Goal: Complete application form: Complete application form

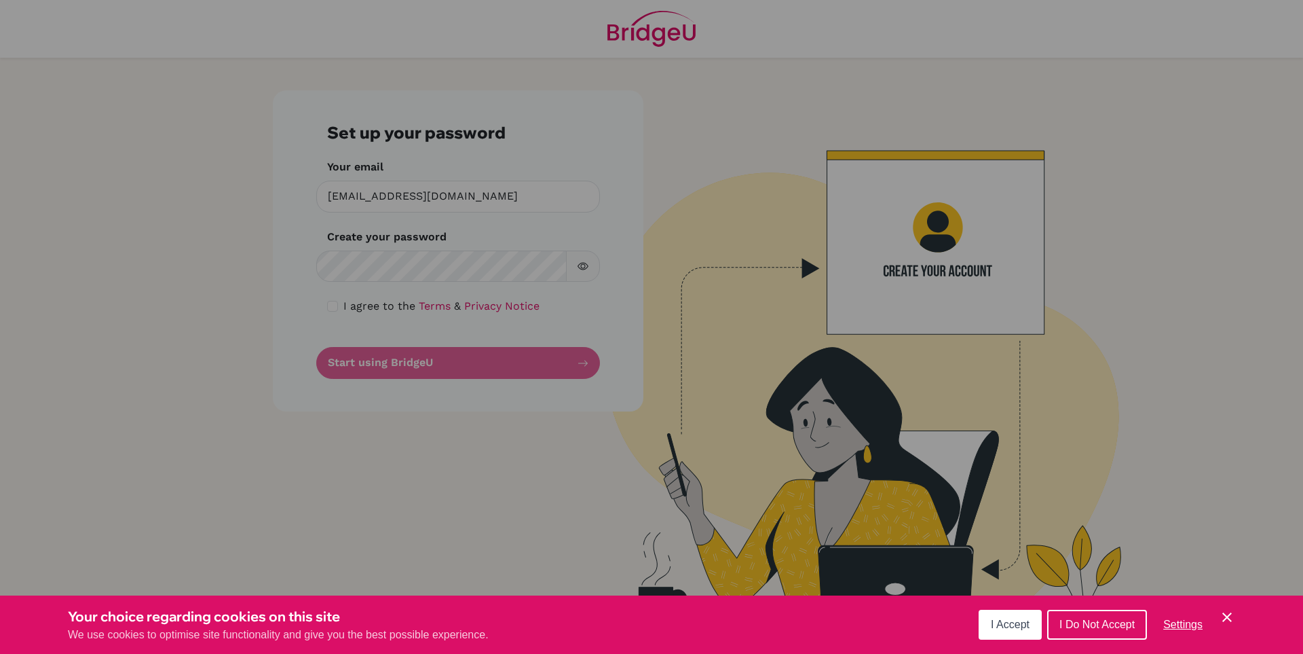
click at [494, 266] on div "Cookie Preferences" at bounding box center [651, 327] width 1303 height 654
click at [454, 273] on div "Cookie Preferences" at bounding box center [651, 327] width 1303 height 654
click at [447, 268] on div "Cookie Preferences" at bounding box center [651, 327] width 1303 height 654
click at [1043, 617] on div "I Accept I Do Not Accept Settings Cookie Control Close Icon" at bounding box center [1107, 624] width 257 height 35
click at [1020, 620] on span "I Accept" at bounding box center [1010, 624] width 39 height 12
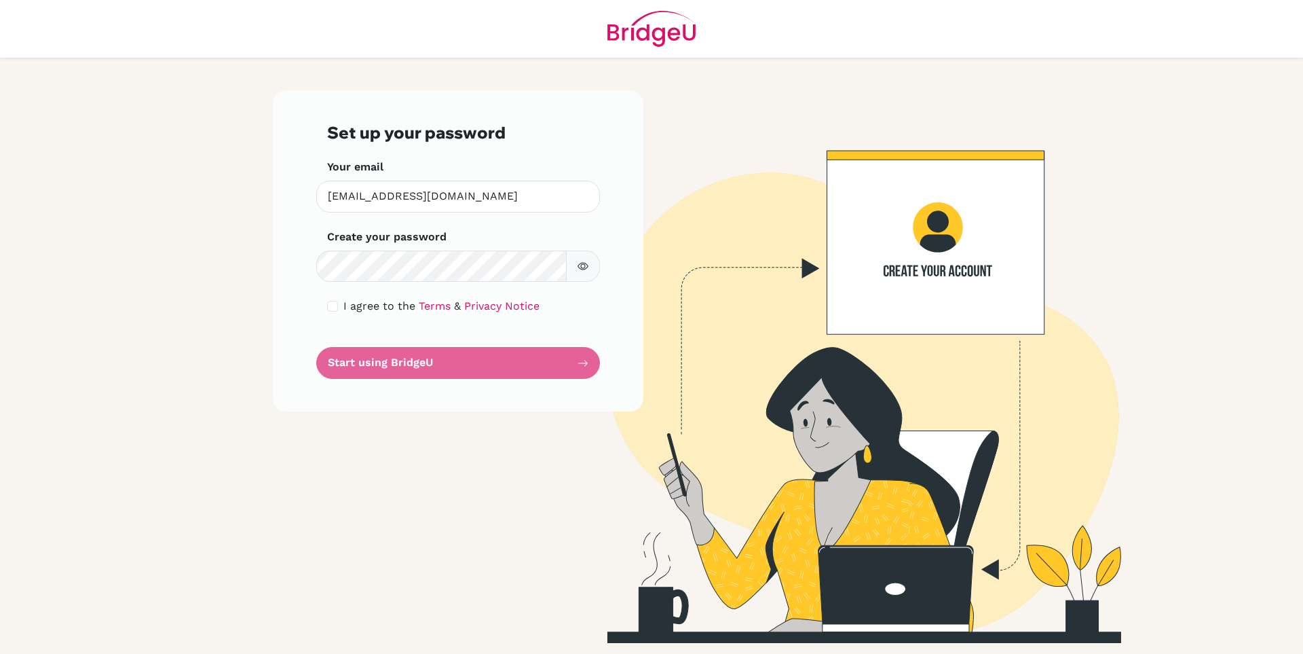
click at [517, 247] on div "Create your password Make sure it's at least 6 characters" at bounding box center [458, 256] width 262 height 54
click at [586, 278] on button "button" at bounding box center [583, 267] width 34 height 32
click at [333, 305] on input "checkbox" at bounding box center [332, 306] width 11 height 11
checkbox input "true"
click at [403, 365] on button "Start using BridgeU" at bounding box center [458, 363] width 284 height 32
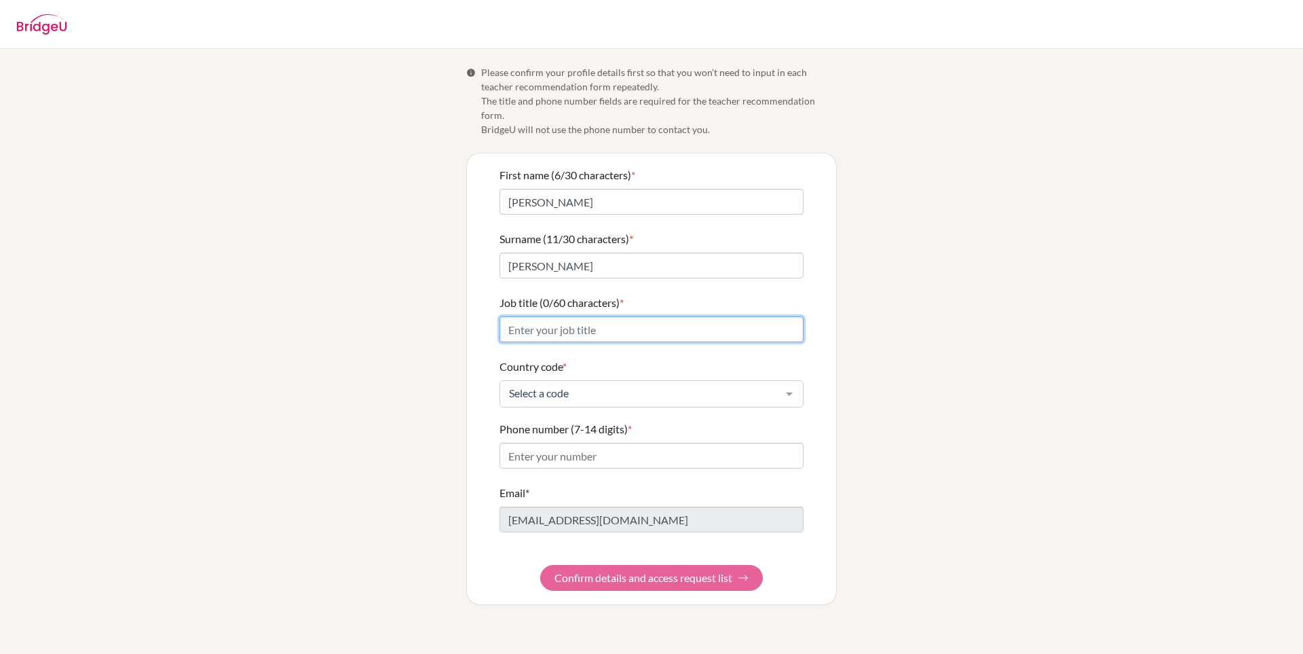
click at [639, 316] on input "Job title (0/60 characters) *" at bounding box center [652, 329] width 304 height 26
type input "Registrar"
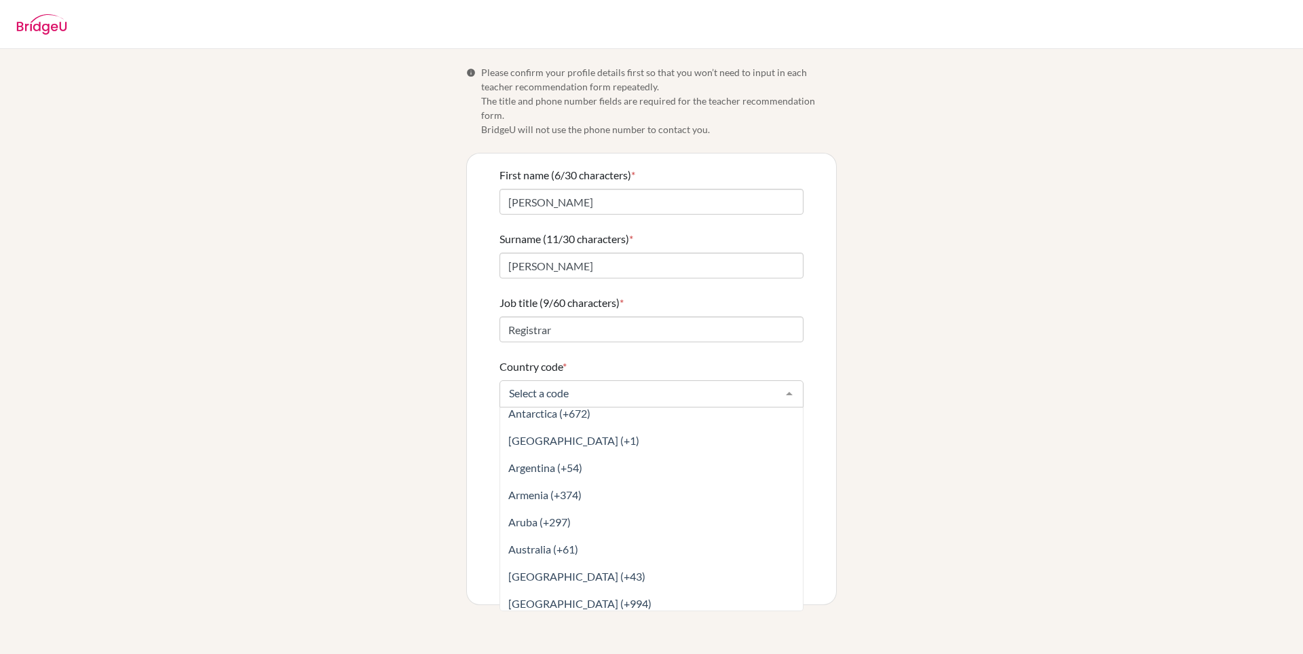
scroll to position [198, 0]
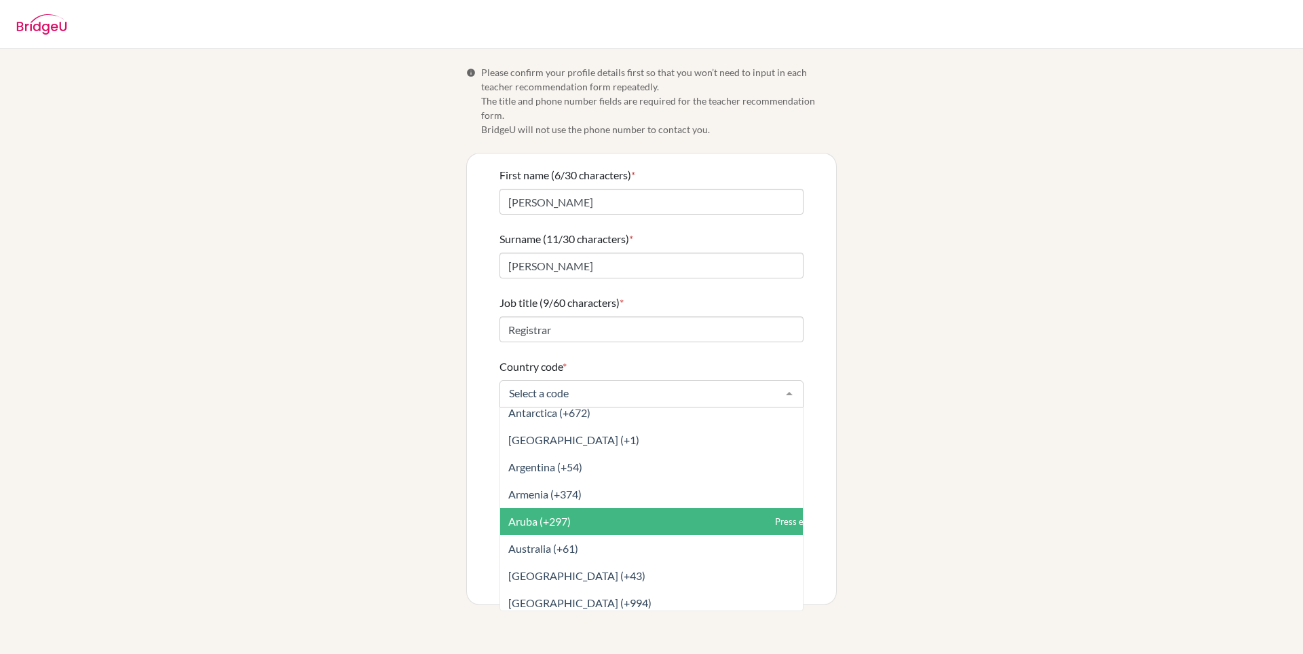
click at [618, 508] on span "Aruba (+297)" at bounding box center [681, 521] width 363 height 27
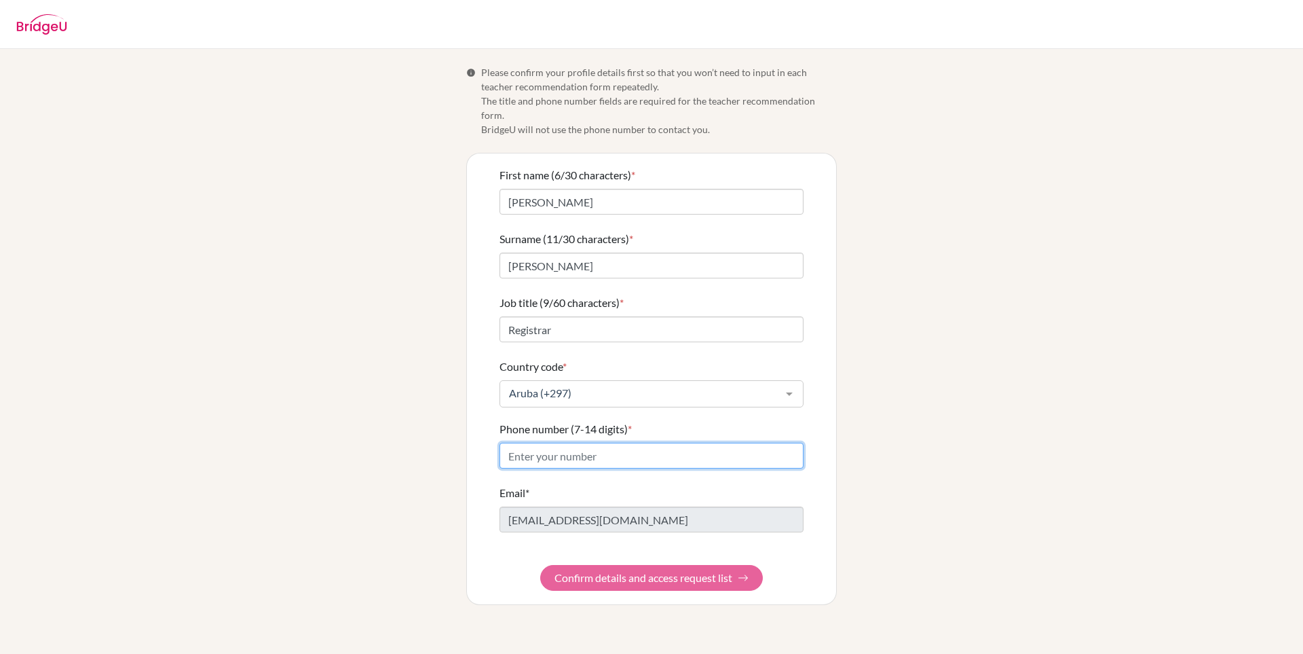
click at [597, 443] on input "Phone number (7-14 digits) *" at bounding box center [652, 456] width 304 height 26
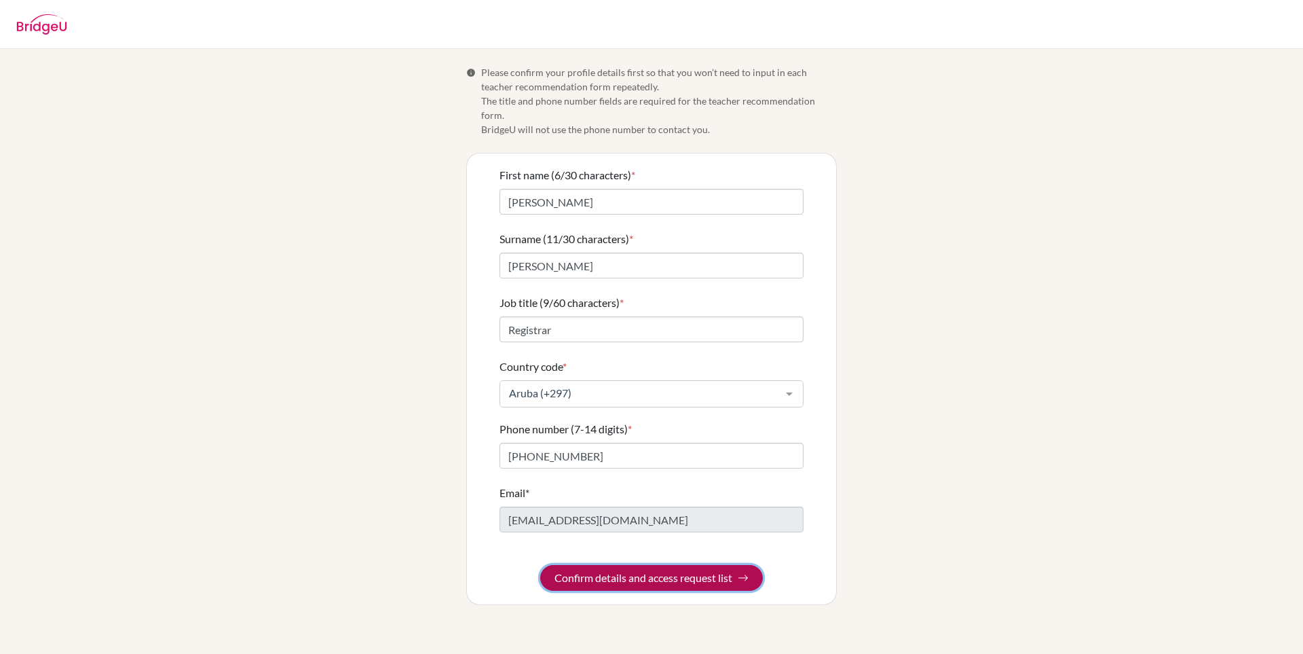
click at [618, 572] on button "Confirm details and access request list" at bounding box center [651, 578] width 223 height 26
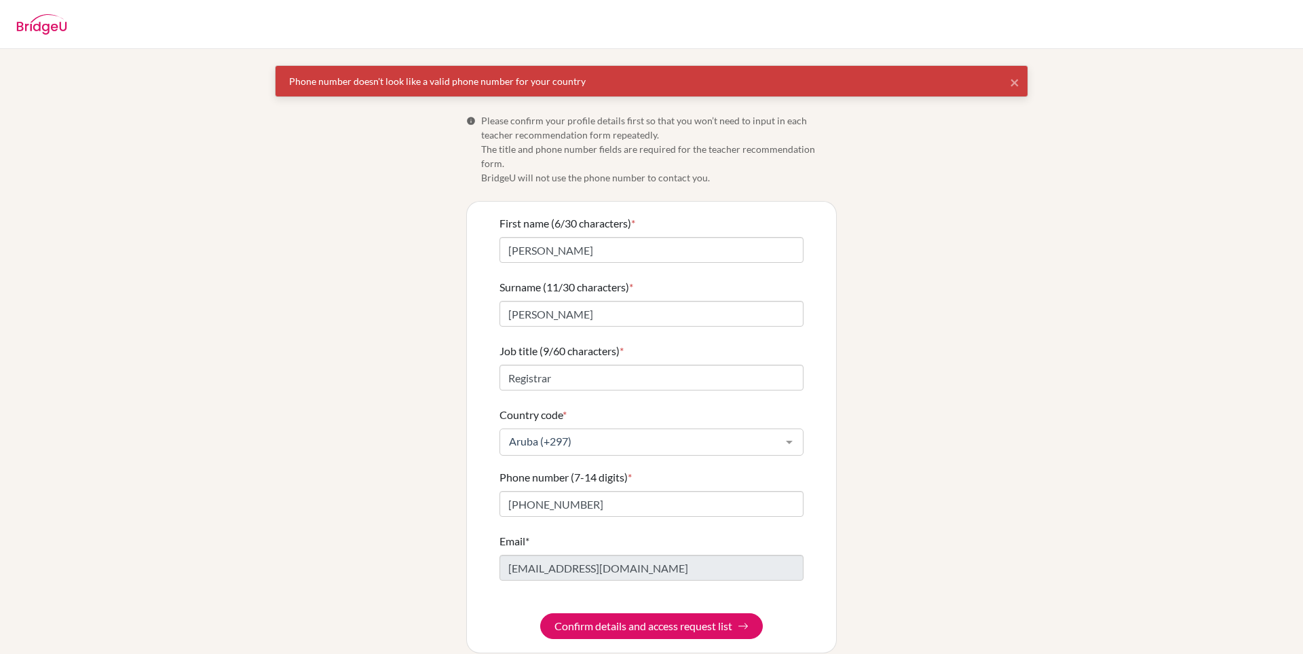
scroll to position [1, 0]
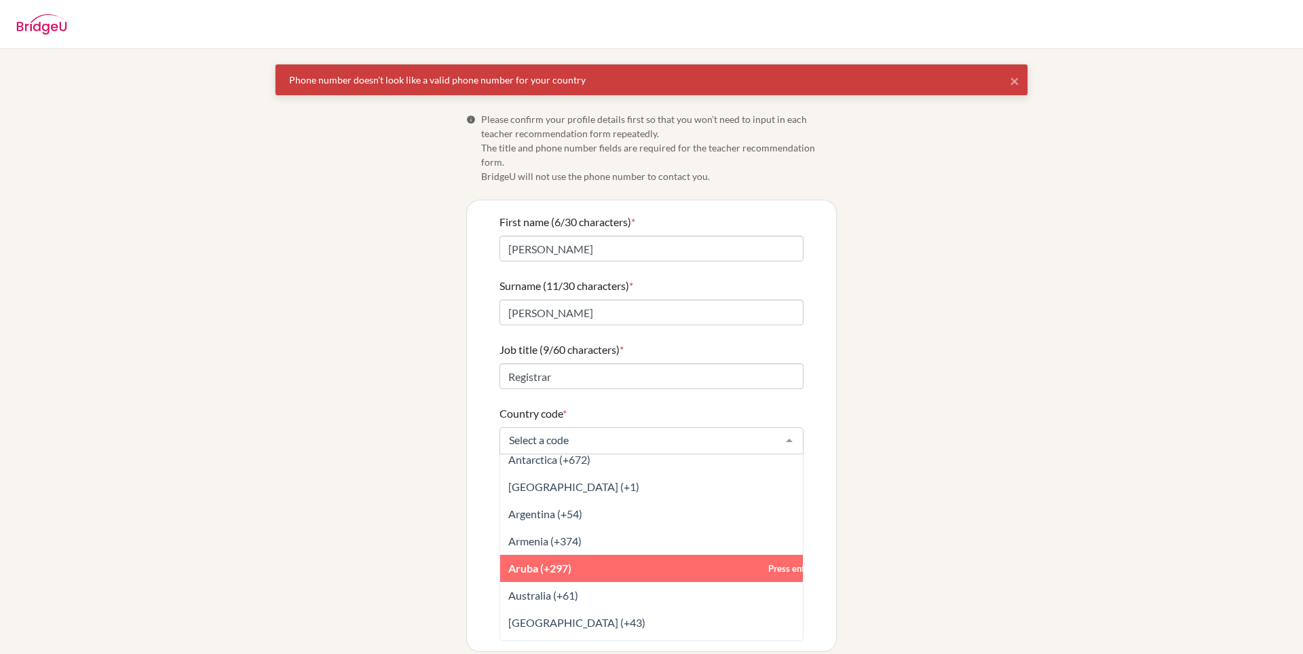
click at [597, 555] on span "Aruba (+297)" at bounding box center [681, 568] width 363 height 27
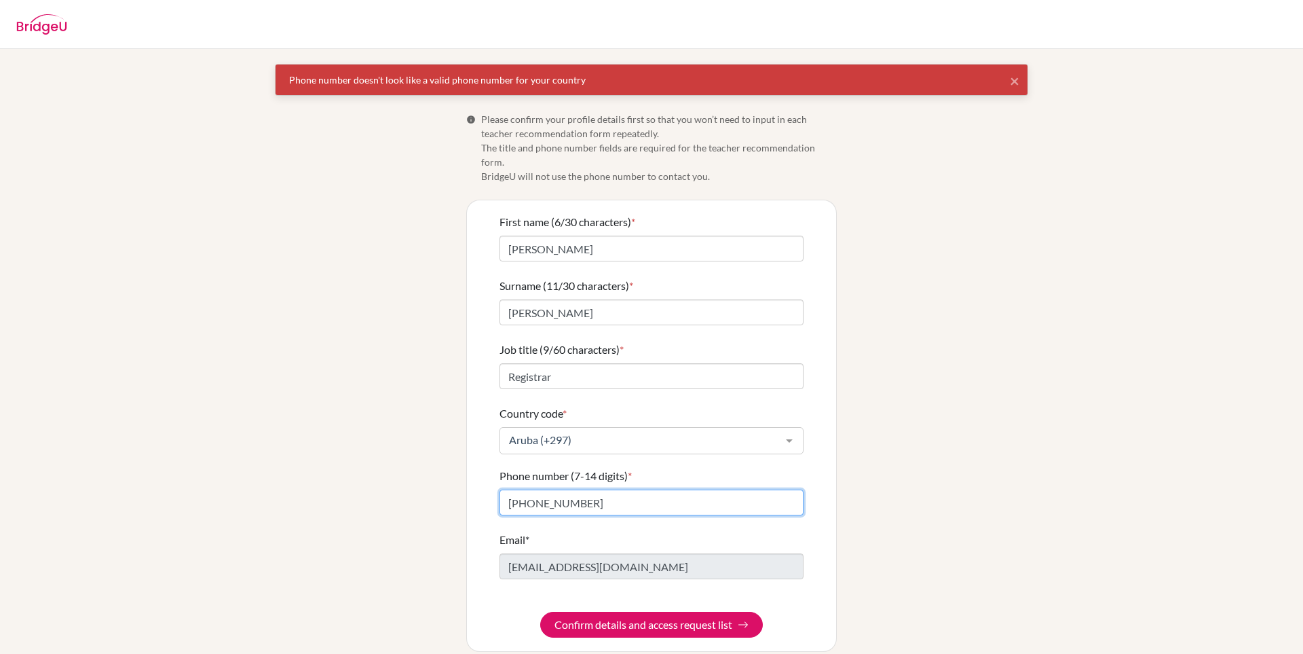
click at [612, 491] on input "1(297)583-5040" at bounding box center [652, 502] width 304 height 26
click at [562, 489] on input "1(297)583-5040" at bounding box center [652, 502] width 304 height 26
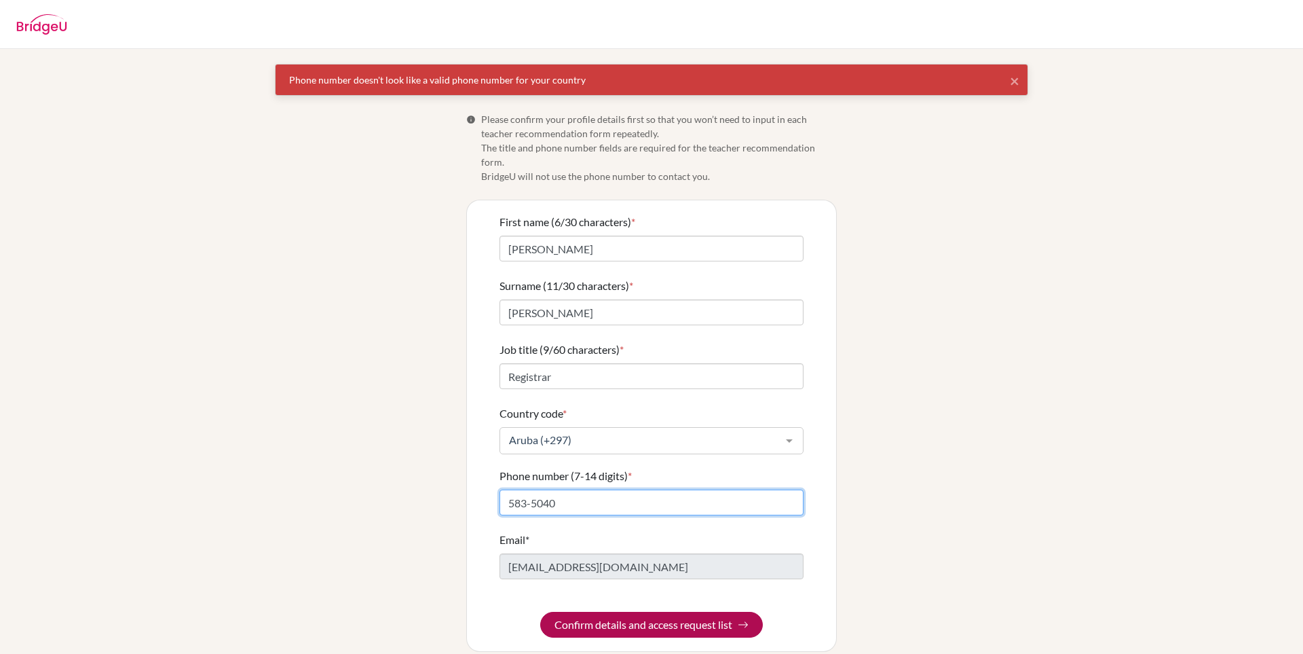
type input "583-5040"
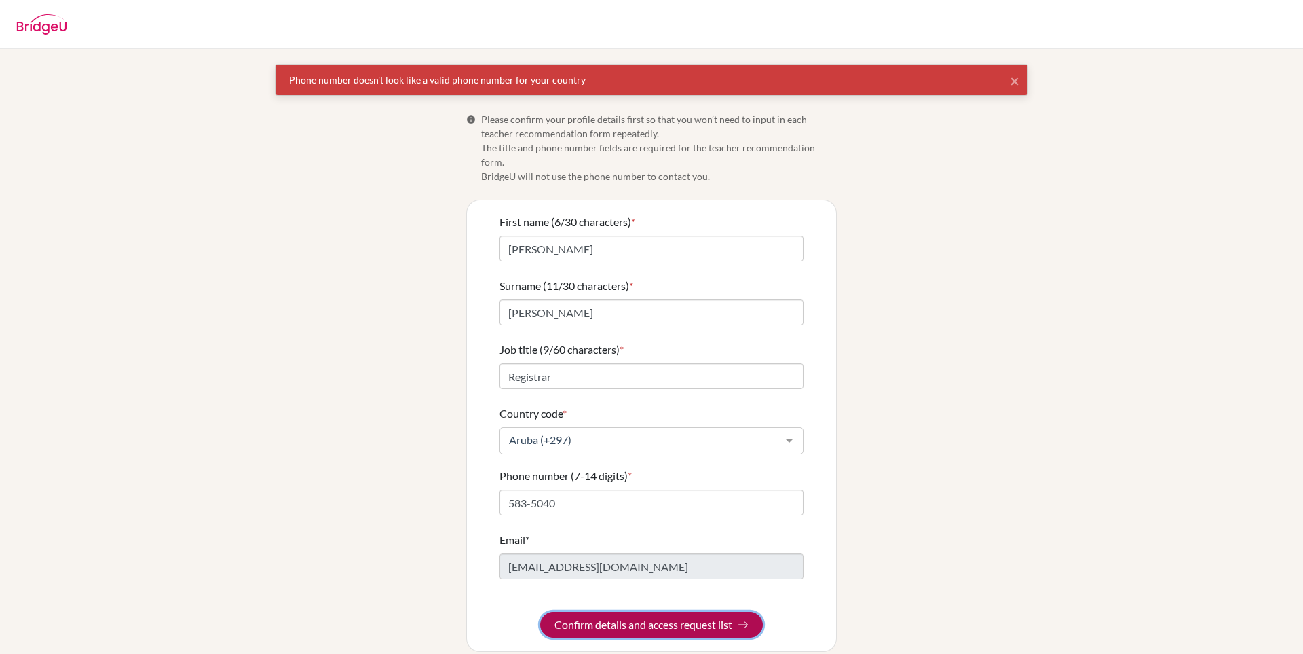
click at [623, 617] on button "Confirm details and access request list" at bounding box center [651, 625] width 223 height 26
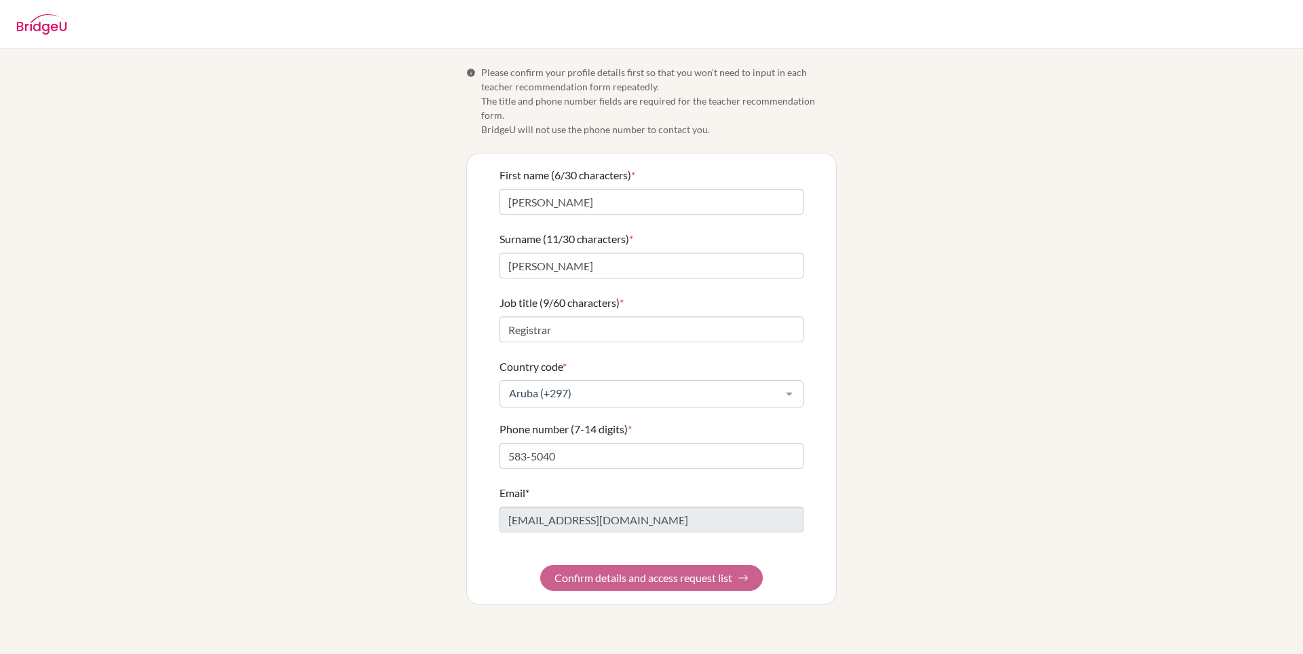
scroll to position [0, 0]
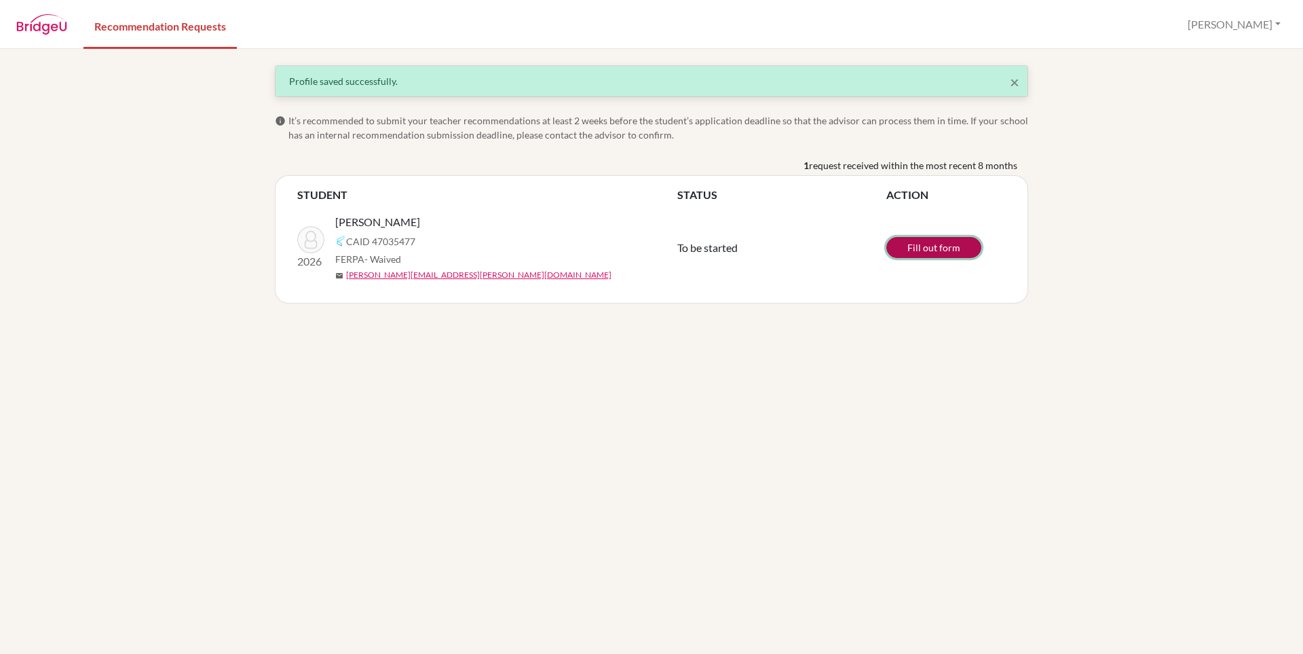
click at [937, 248] on link "Fill out form" at bounding box center [934, 247] width 95 height 21
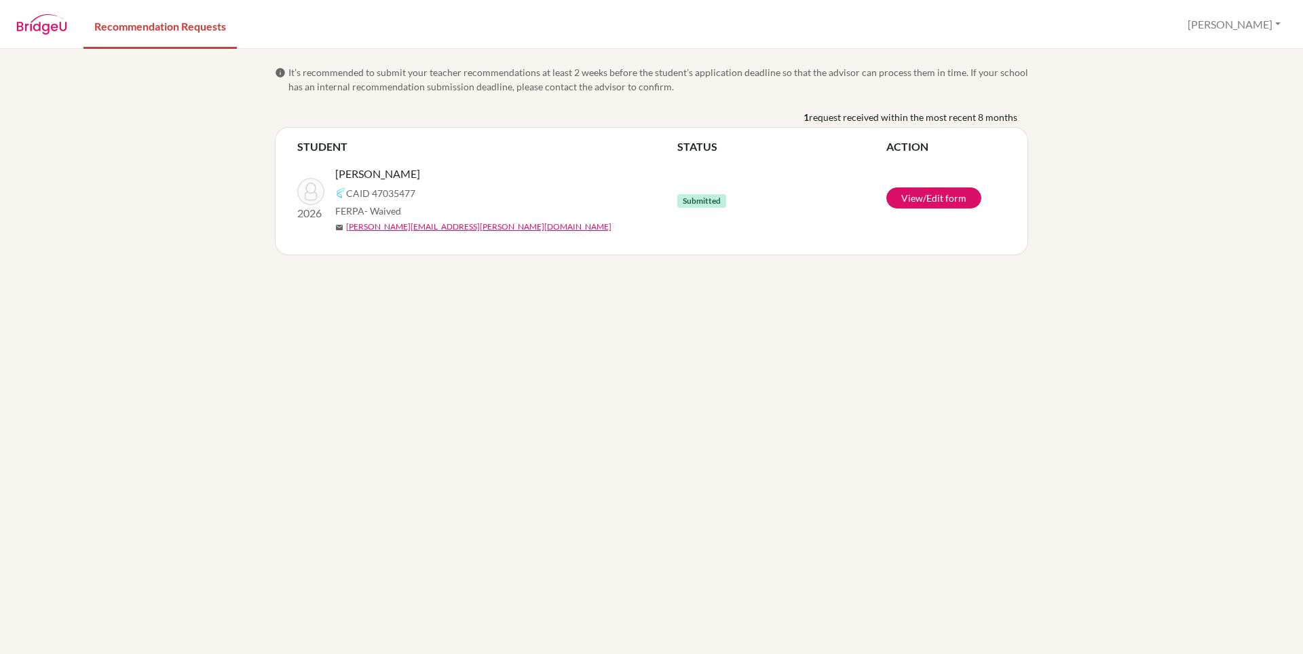
click at [51, 29] on img at bounding box center [41, 24] width 51 height 20
